Goal: Transaction & Acquisition: Obtain resource

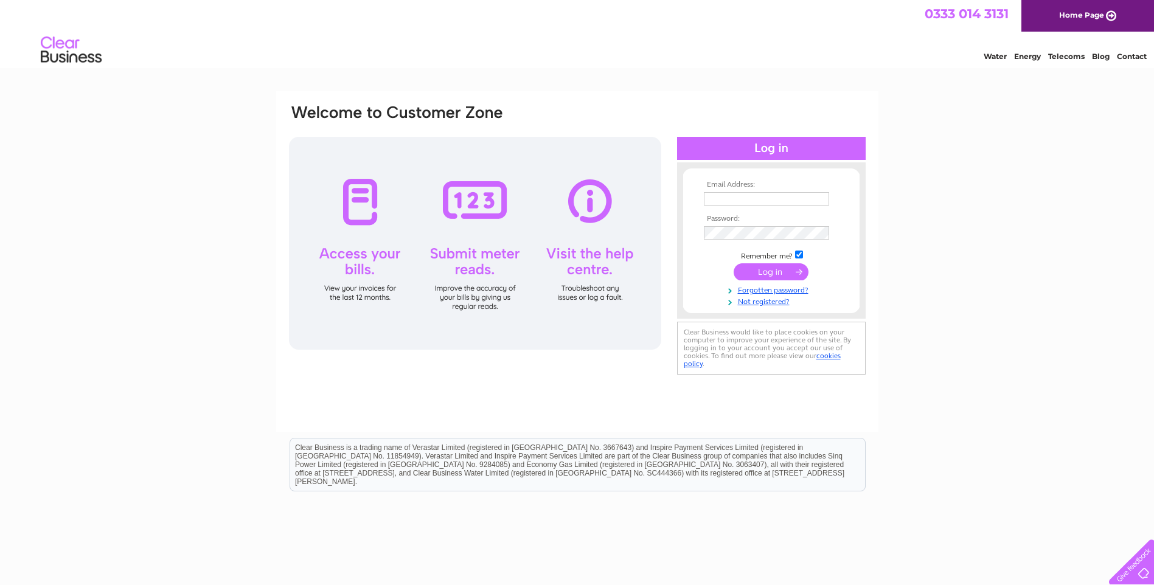
type input "Admin@tddecor.co.uk"
click at [768, 267] on input "submit" at bounding box center [771, 271] width 75 height 17
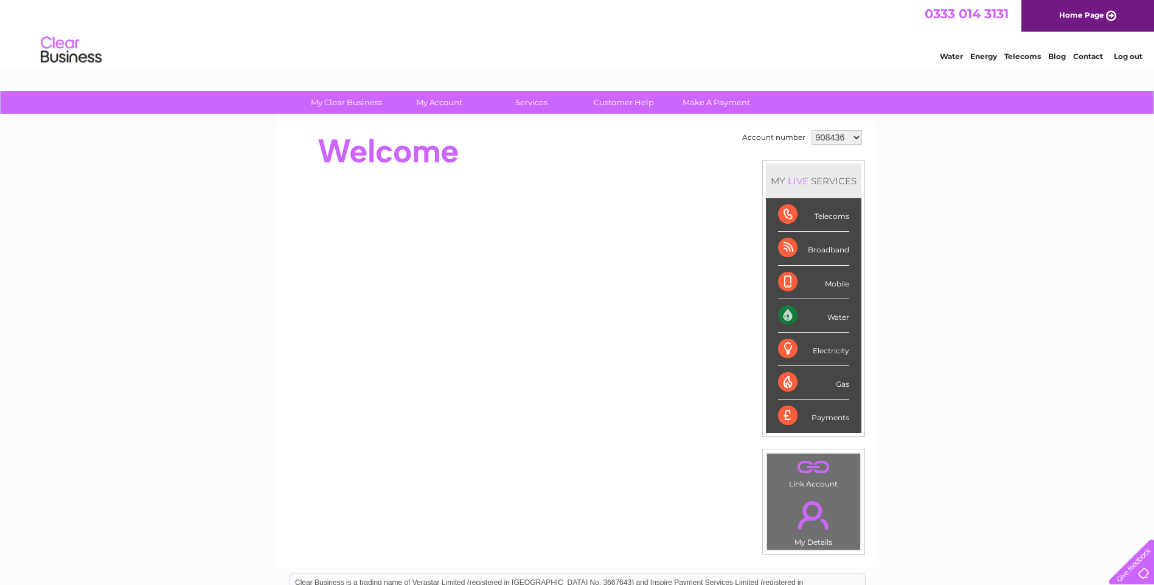
click at [858, 137] on select "908436 1054872" at bounding box center [836, 137] width 50 height 15
select select "1054872"
click at [811, 130] on select "908436 1054872" at bounding box center [836, 137] width 50 height 15
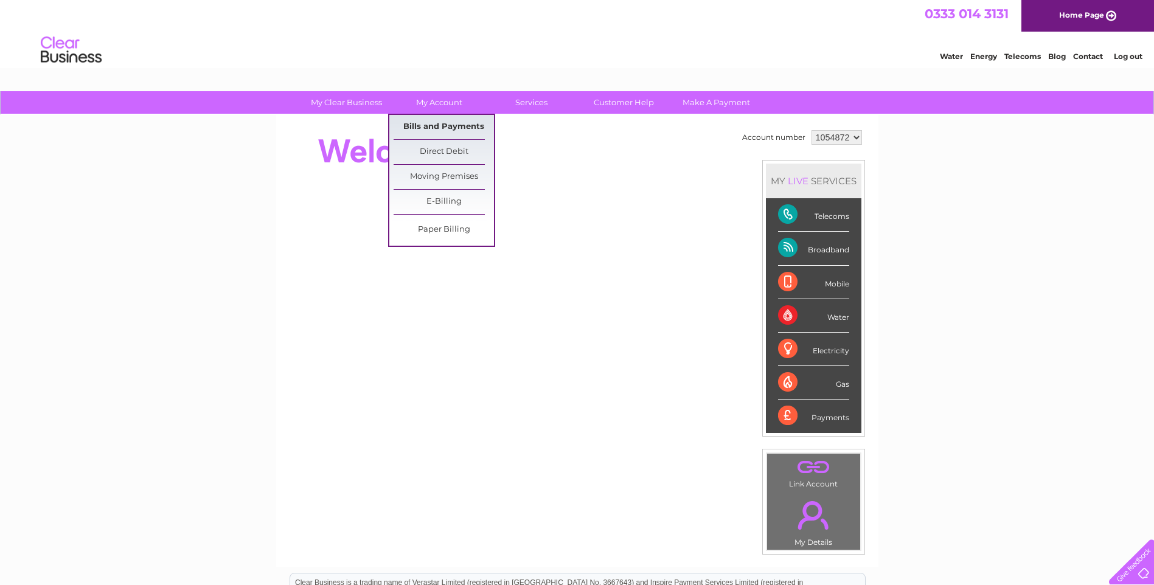
click at [443, 128] on link "Bills and Payments" at bounding box center [444, 127] width 100 height 24
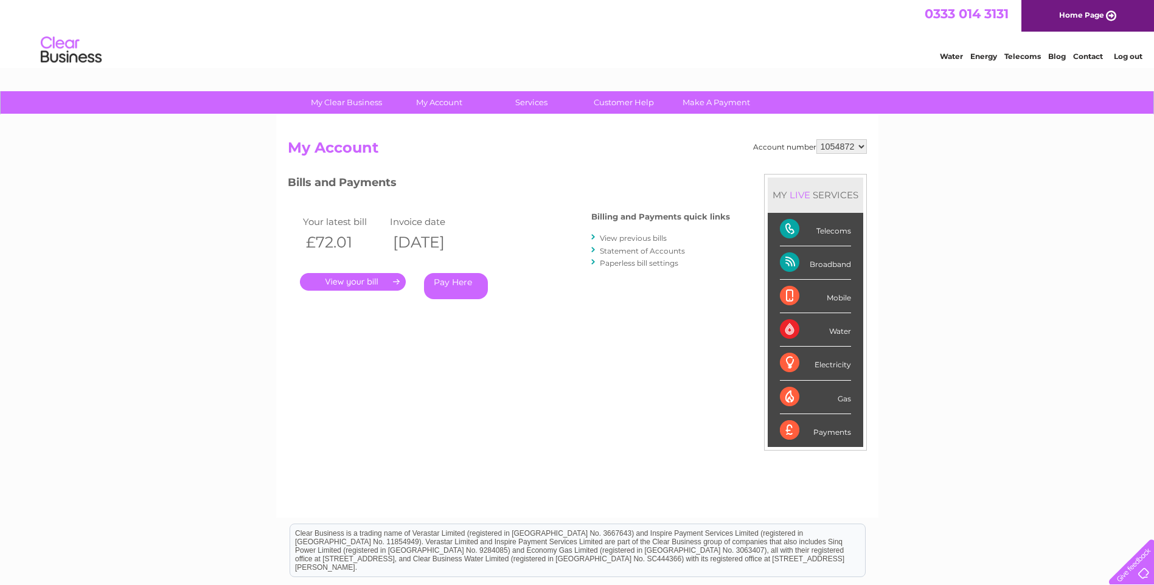
click at [373, 279] on link "." at bounding box center [353, 282] width 106 height 18
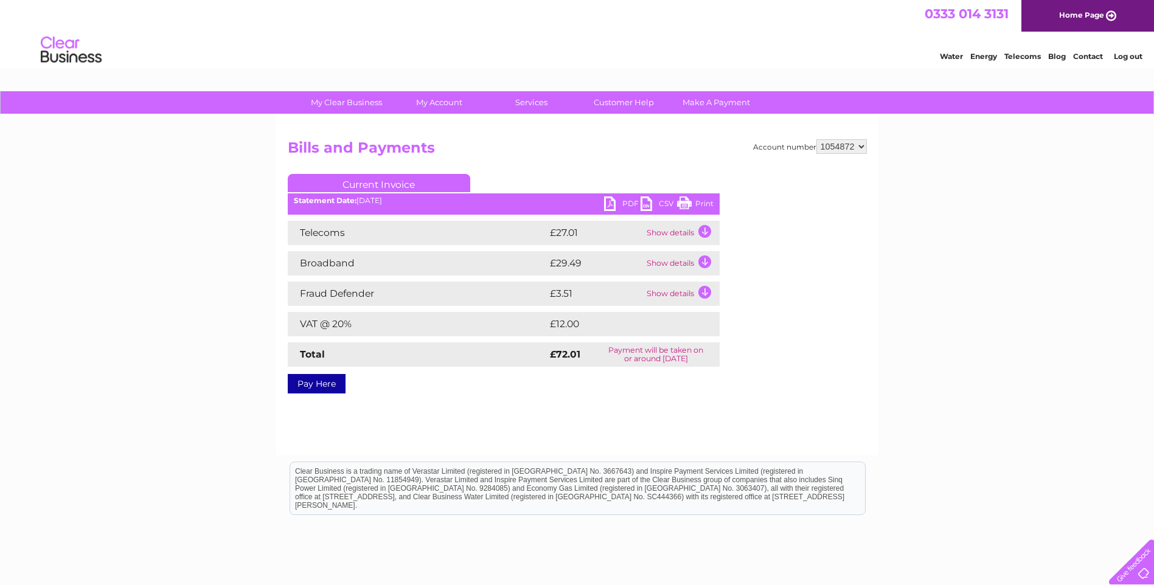
click at [630, 200] on link "PDF" at bounding box center [622, 205] width 36 height 18
click at [1128, 60] on link "Log out" at bounding box center [1128, 56] width 29 height 9
